Goal: Navigation & Orientation: Find specific page/section

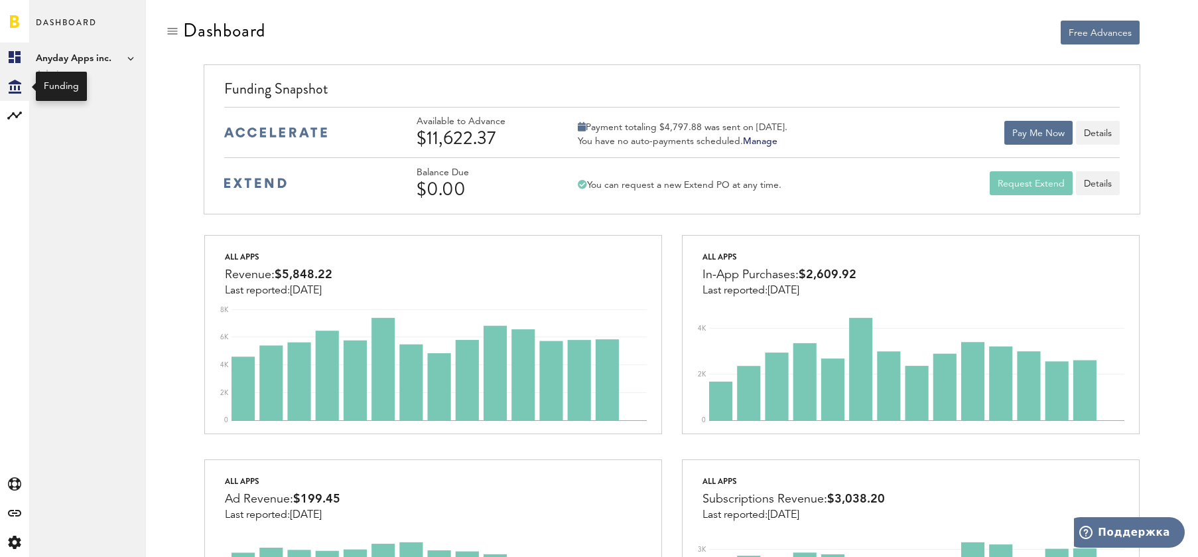
click at [15, 83] on icon at bounding box center [15, 87] width 13 height 14
click at [62, 54] on link "Overview" at bounding box center [87, 56] width 117 height 29
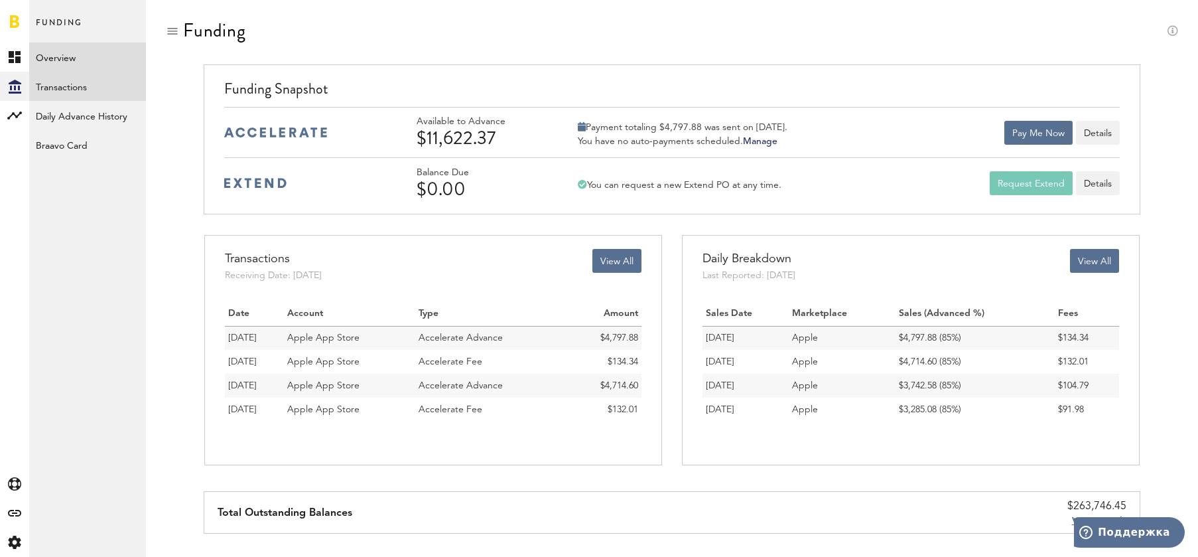
click at [72, 92] on link "Transactions" at bounding box center [87, 86] width 117 height 29
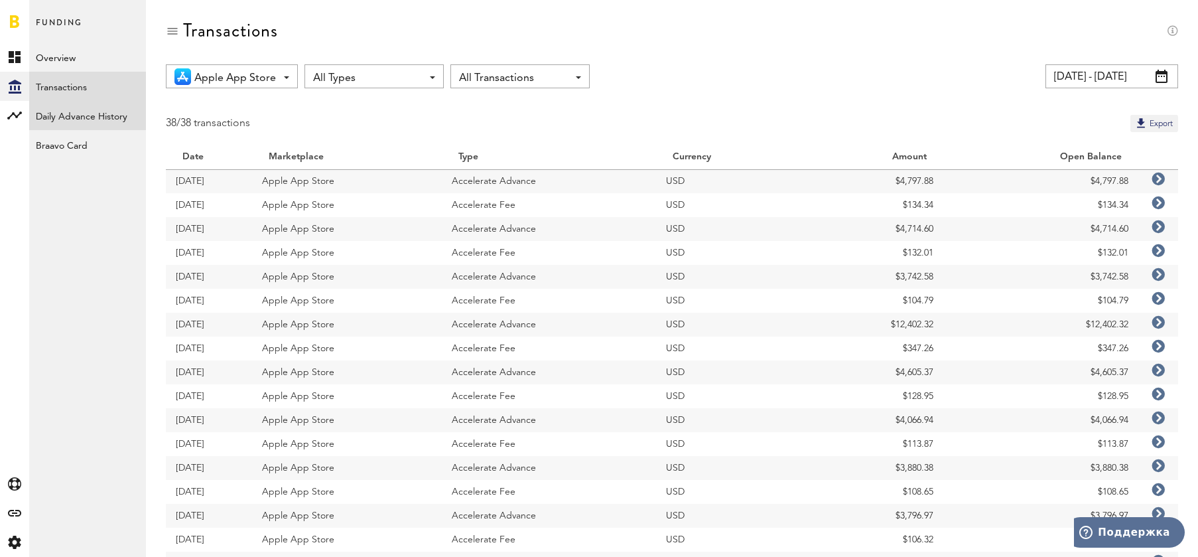
click at [80, 115] on link "Daily Advance History" at bounding box center [87, 115] width 117 height 29
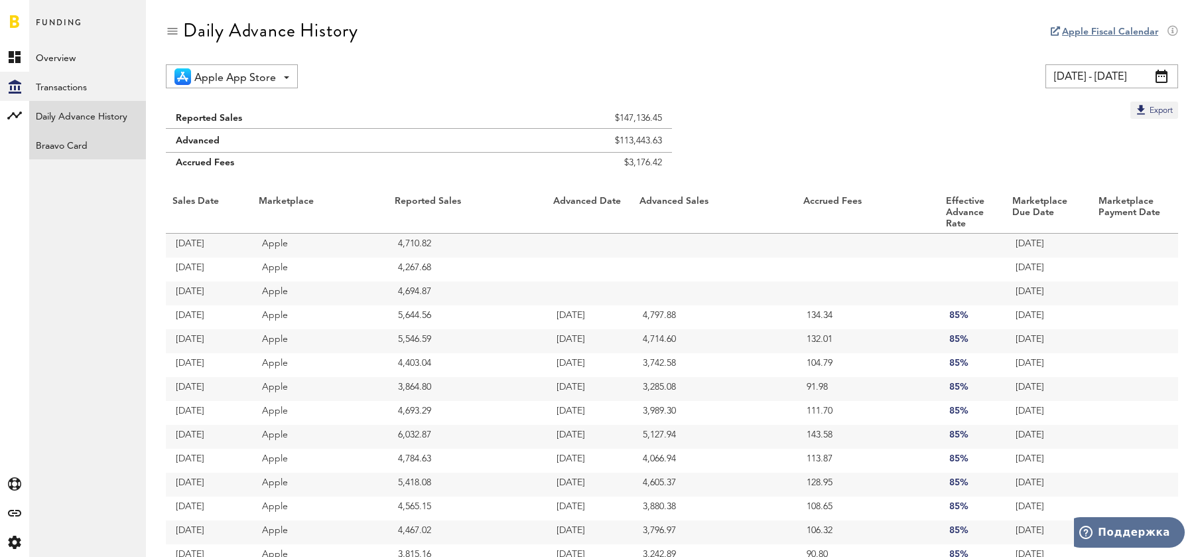
click at [89, 143] on link "Braavo Card" at bounding box center [87, 144] width 117 height 29
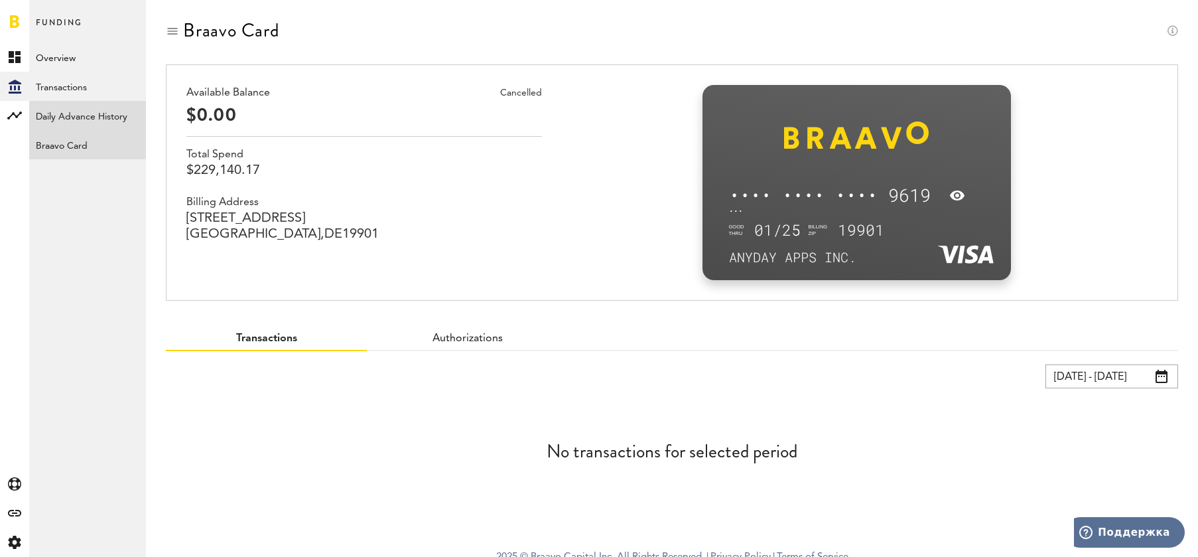
click at [94, 117] on link "Daily Advance History" at bounding box center [87, 115] width 117 height 29
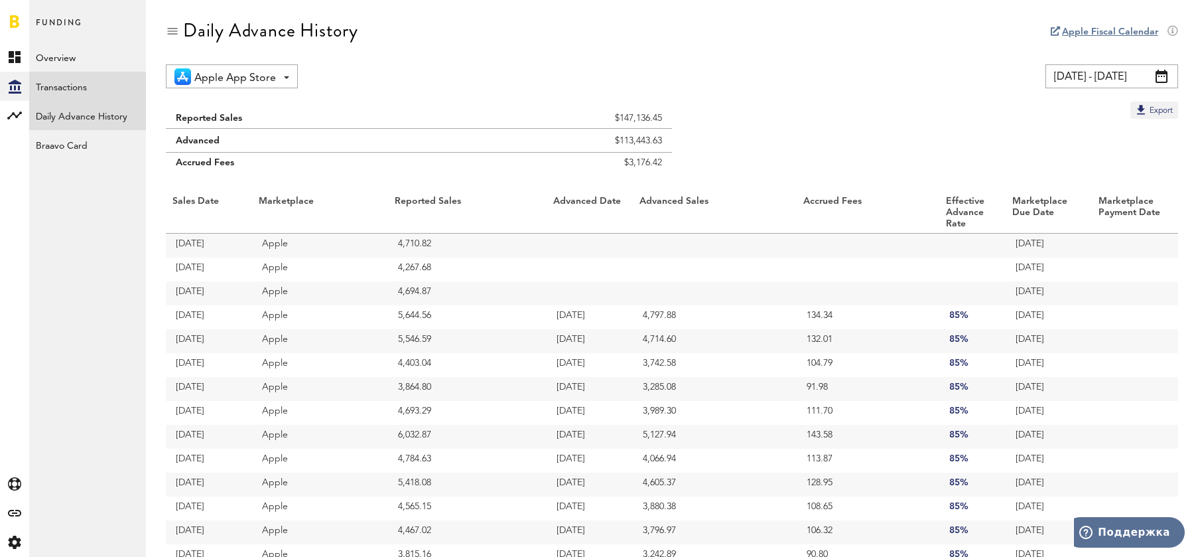
click at [88, 92] on link "Transactions" at bounding box center [87, 86] width 117 height 29
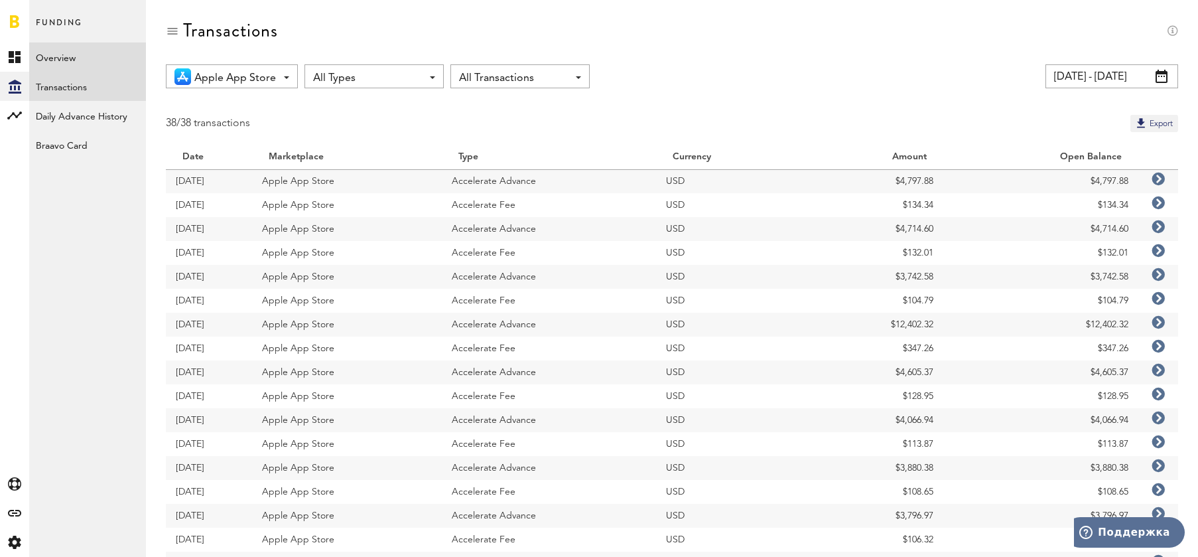
click at [79, 60] on link "Overview" at bounding box center [87, 56] width 117 height 29
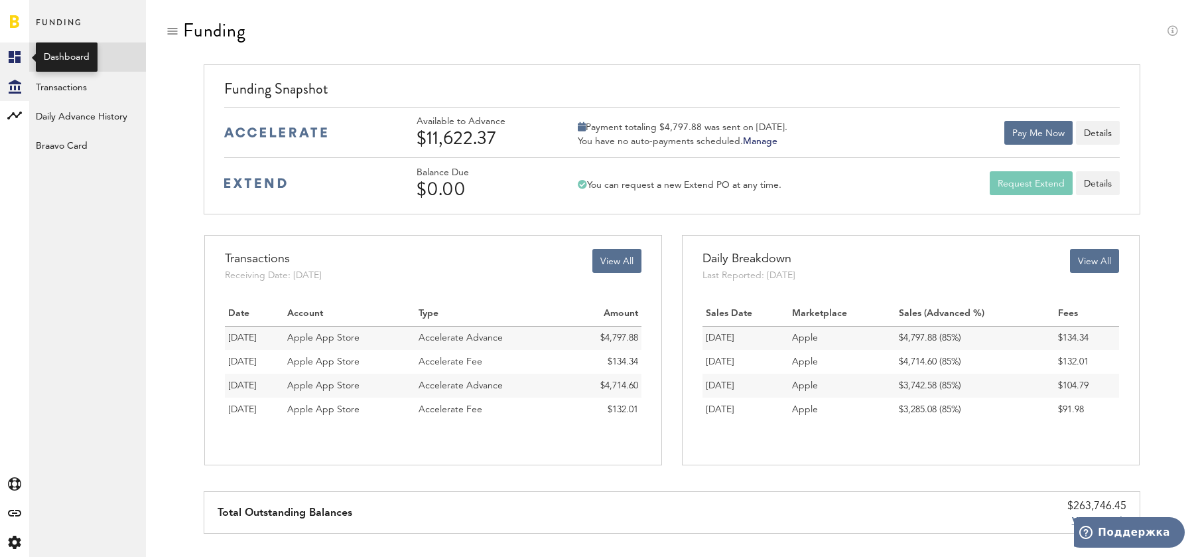
click at [9, 56] on icon at bounding box center [15, 57] width 12 height 12
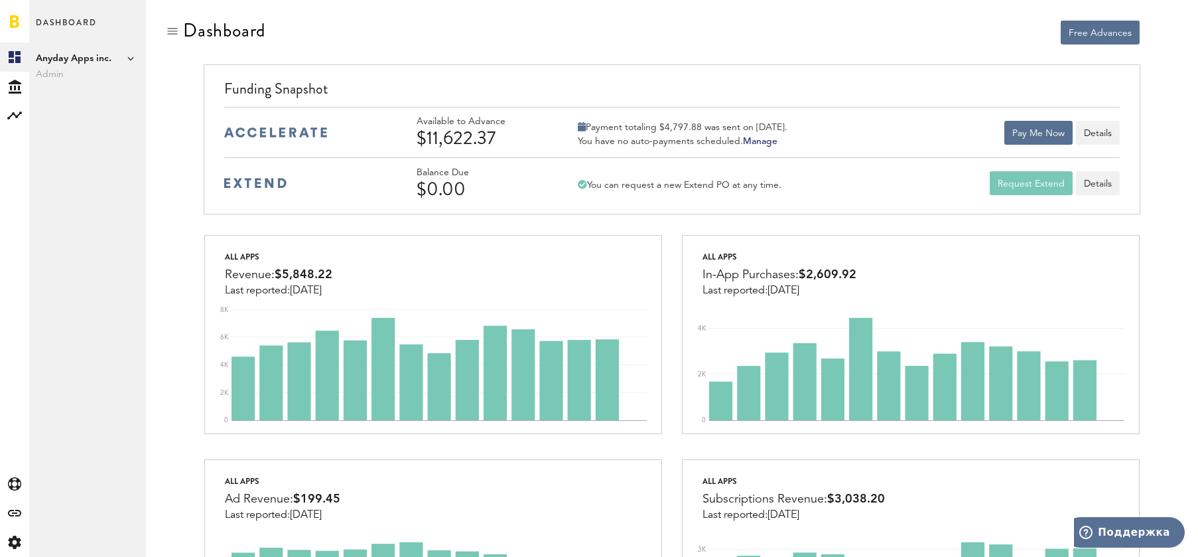
click at [135, 60] on span "Anyday Apps inc." at bounding box center [88, 58] width 104 height 16
click at [15, 56] on rect at bounding box center [15, 57] width 16 height 16
click at [15, 86] on icon at bounding box center [15, 87] width 13 height 14
click at [12, 60] on icon at bounding box center [15, 57] width 12 height 12
click at [68, 58] on span "Anyday Apps inc." at bounding box center [88, 58] width 104 height 16
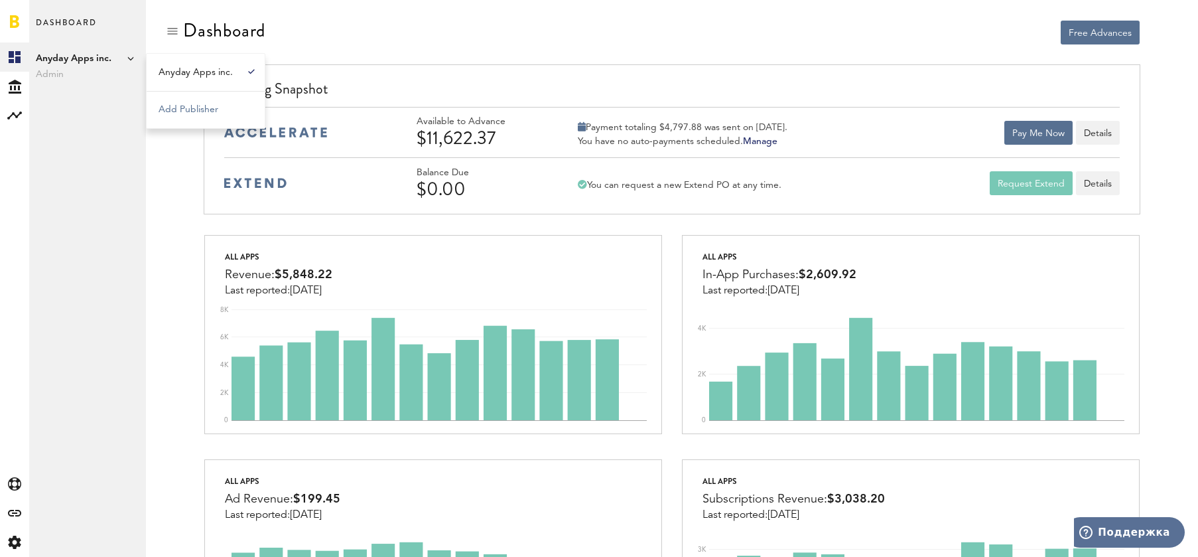
click at [84, 235] on div "Dashboard Anyday Apps inc. Admin Anyday Apps inc. Add Publisher" at bounding box center [87, 278] width 117 height 557
